Goal: Find specific page/section: Find specific page/section

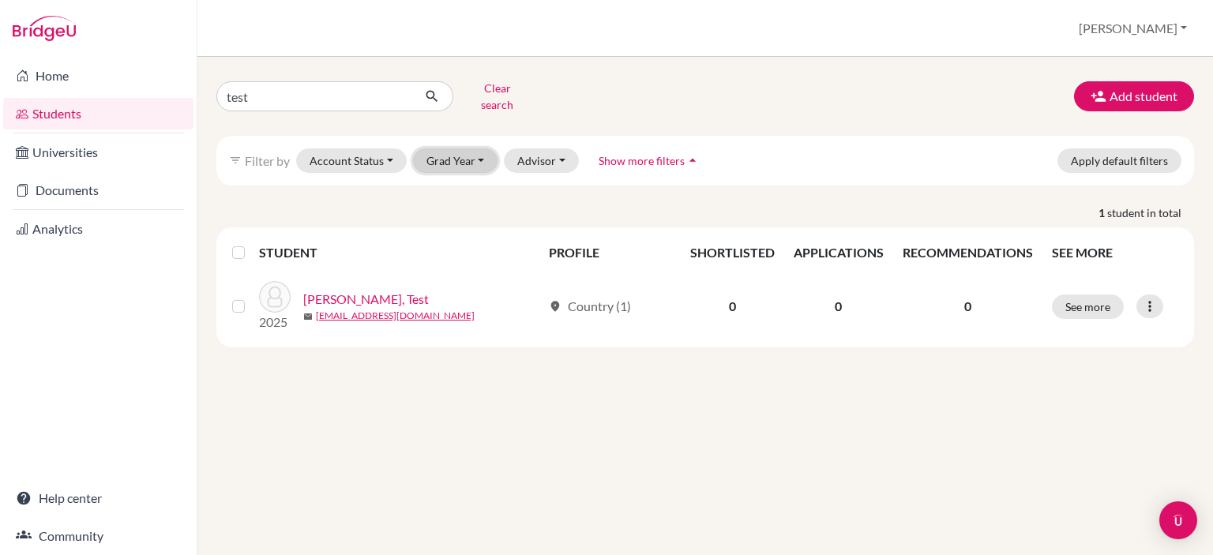
click at [461, 152] on button "Grad Year" at bounding box center [455, 160] width 85 height 24
click at [462, 185] on div "2026" at bounding box center [460, 194] width 55 height 19
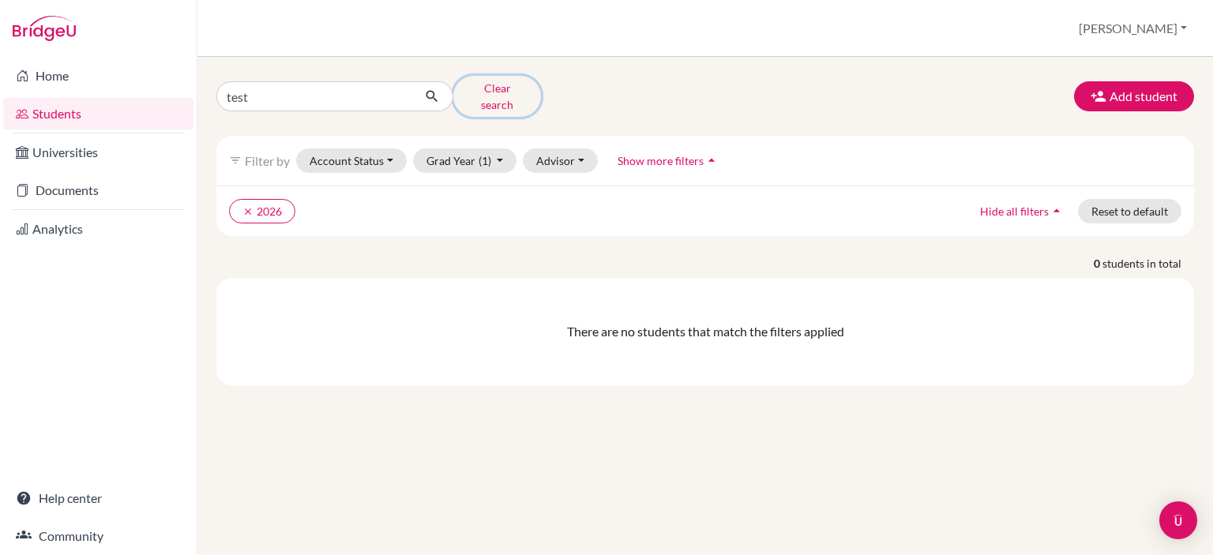
click at [482, 88] on button "Clear search" at bounding box center [497, 96] width 88 height 41
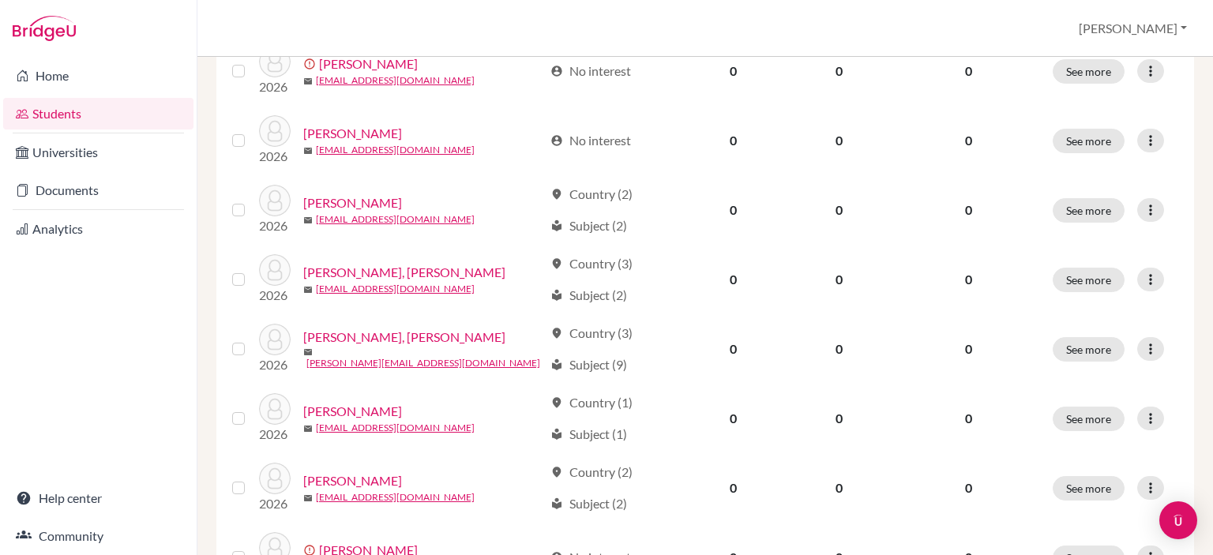
scroll to position [632, 0]
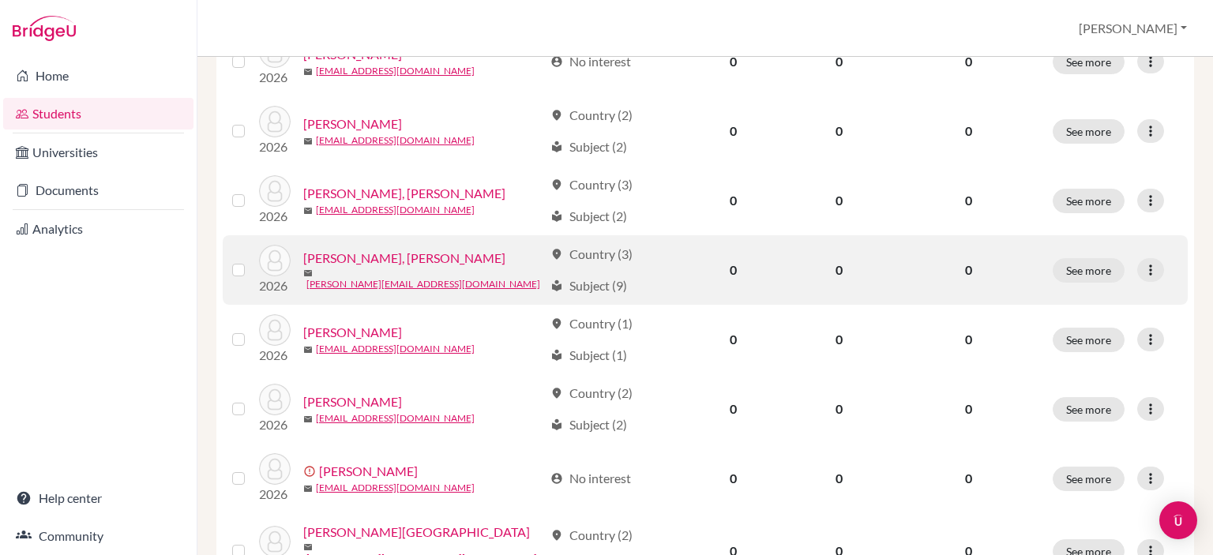
click at [427, 266] on link "[PERSON_NAME], [PERSON_NAME]" at bounding box center [404, 258] width 202 height 19
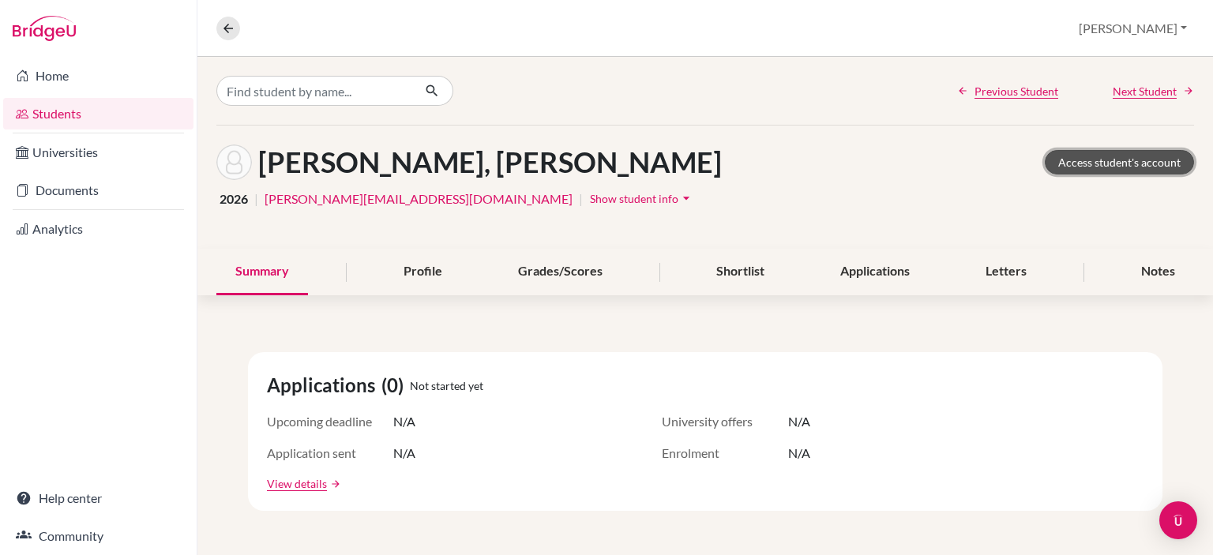
click at [1085, 160] on link "Access student's account" at bounding box center [1118, 162] width 149 height 24
